Goal: Find specific page/section: Find specific page/section

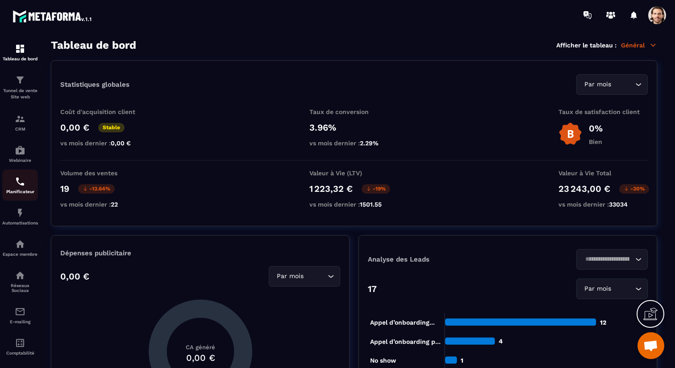
click at [21, 187] on img at bounding box center [20, 181] width 11 height 11
